Goal: Transaction & Acquisition: Purchase product/service

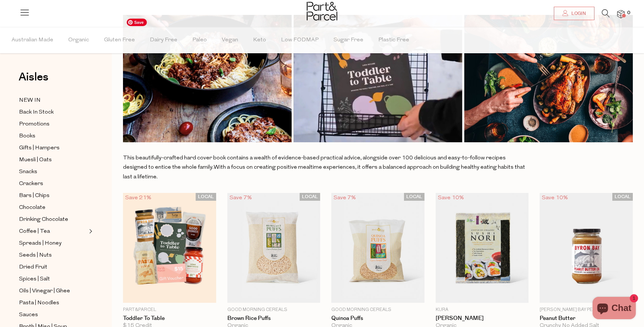
scroll to position [74, 0]
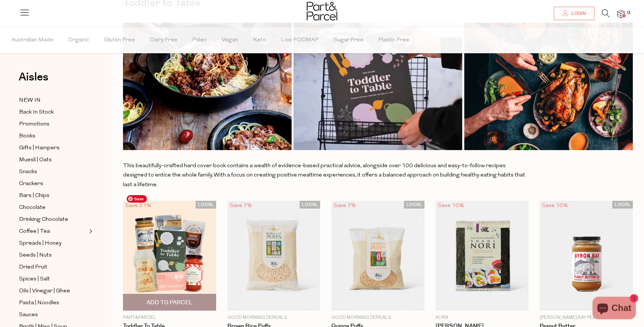
click at [171, 227] on img at bounding box center [169, 256] width 93 height 110
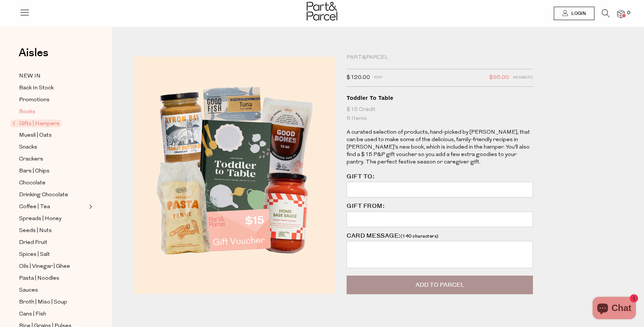
click at [25, 113] on span "Books" at bounding box center [27, 112] width 16 height 9
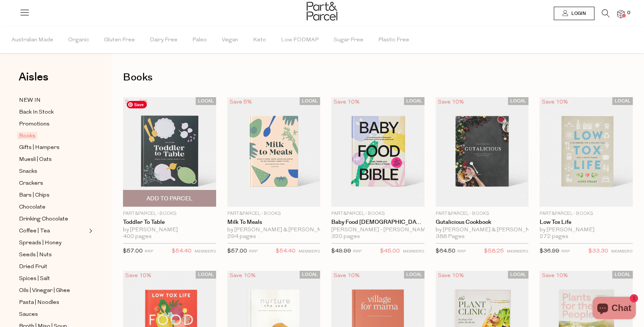
click at [177, 154] on img at bounding box center [169, 152] width 93 height 110
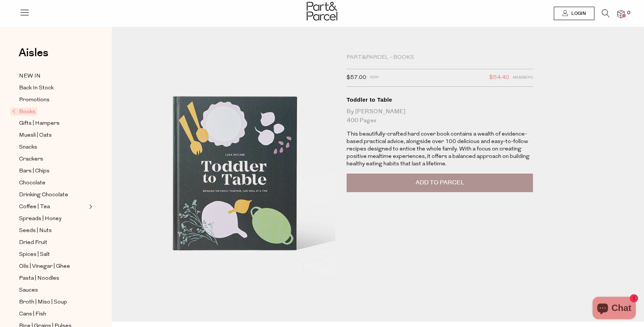
click at [435, 188] on button "Add to Parcel" at bounding box center [439, 183] width 186 height 19
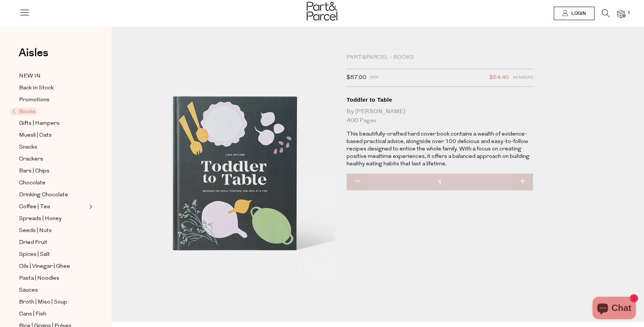
click at [92, 63] on div "Aisles Clear" at bounding box center [56, 56] width 74 height 19
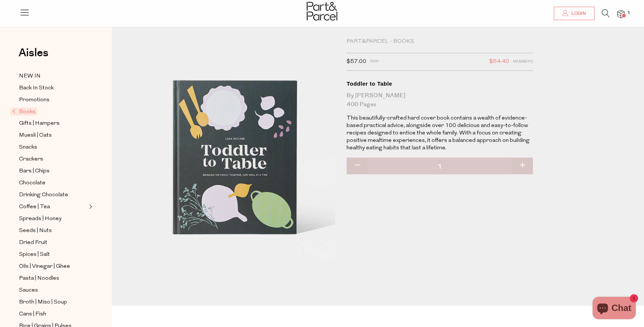
scroll to position [15, 0]
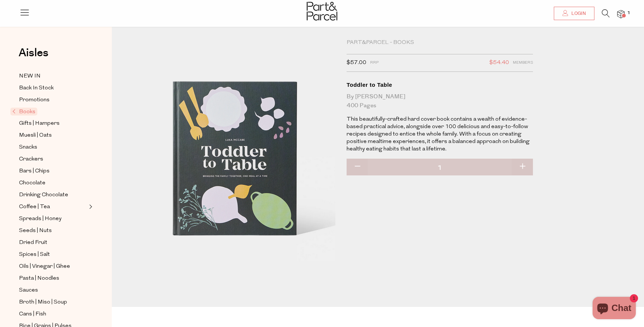
click at [326, 11] on img at bounding box center [322, 11] width 31 height 19
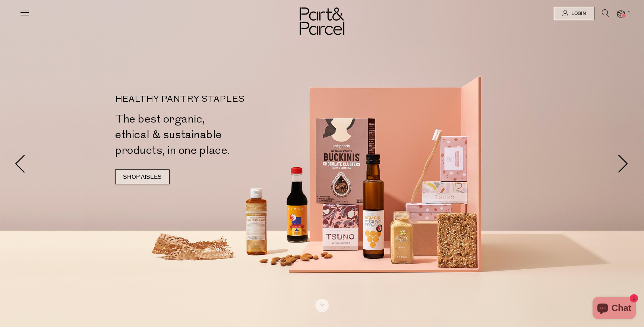
click at [157, 176] on link "SHOP AISLES" at bounding box center [142, 176] width 54 height 15
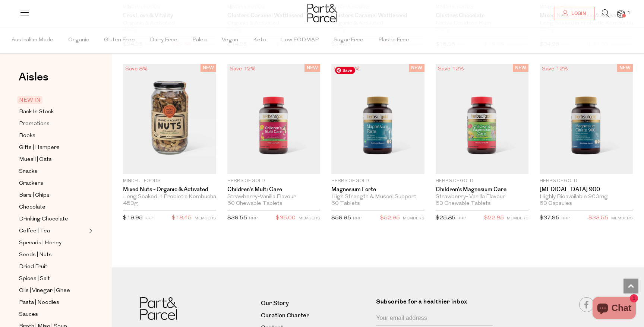
scroll to position [1695, 0]
